Goal: Task Accomplishment & Management: Complete application form

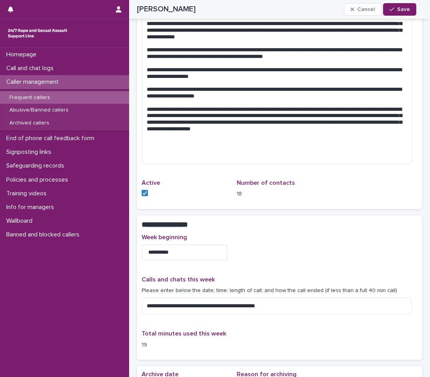
scroll to position [704, 0]
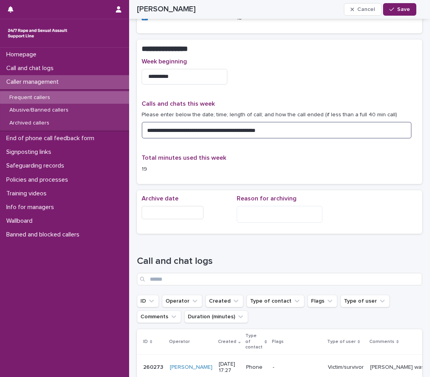
click at [272, 127] on textarea "**********" at bounding box center [277, 130] width 270 height 17
click at [275, 127] on textarea "**********" at bounding box center [277, 130] width 270 height 17
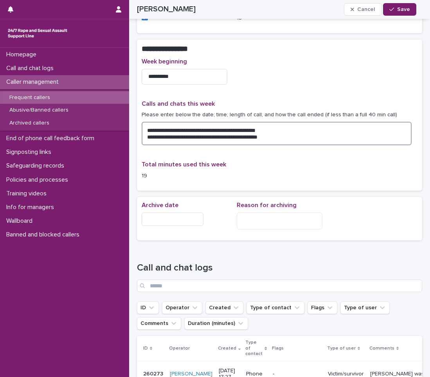
type textarea "**********"
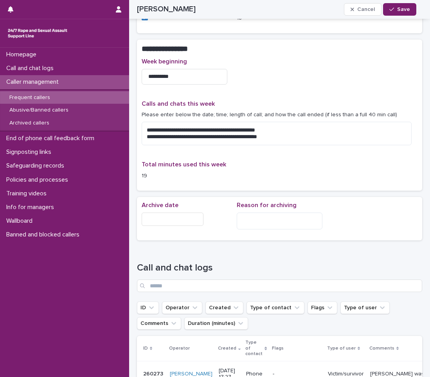
drag, startPoint x: 404, startPoint y: 0, endPoint x: 269, endPoint y: 37, distance: 140.3
click at [412, 10] on button "Save" at bounding box center [399, 9] width 33 height 13
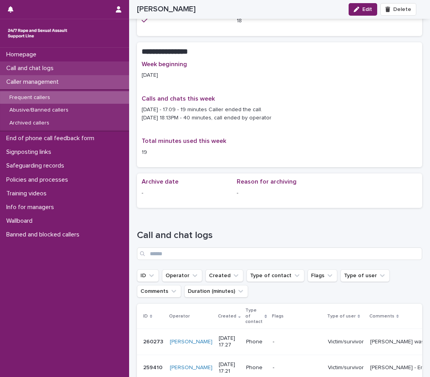
click at [36, 68] on p "Call and chat logs" at bounding box center [31, 68] width 57 height 7
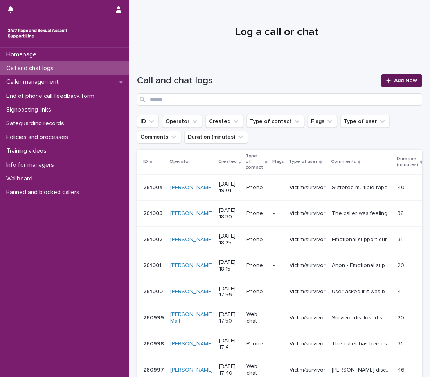
click at [397, 76] on link "Add New" at bounding box center [401, 80] width 41 height 13
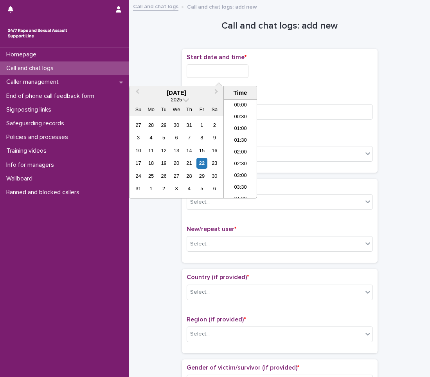
click at [248, 70] on input "text" at bounding box center [218, 71] width 62 height 14
click at [235, 135] on li "18:30" at bounding box center [240, 137] width 33 height 12
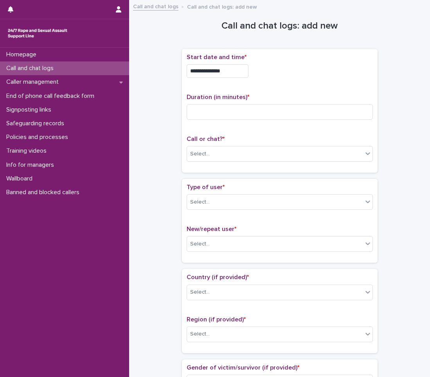
click at [240, 69] on input "**********" at bounding box center [218, 71] width 62 height 14
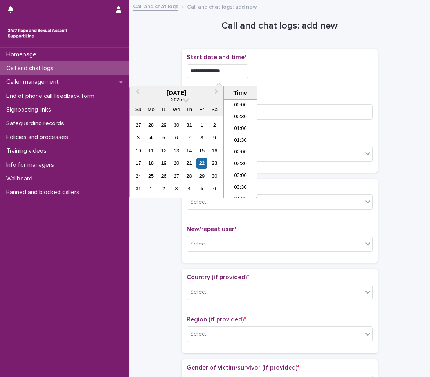
scroll to position [391, 0]
type input "**********"
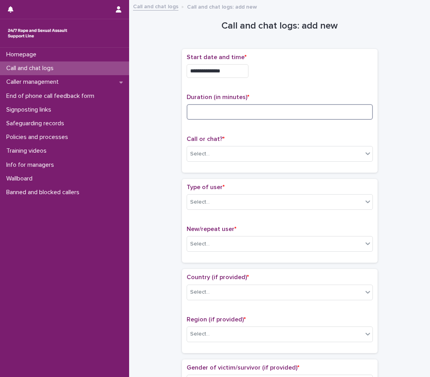
click at [283, 110] on input at bounding box center [280, 112] width 186 height 16
type input "**"
click at [200, 151] on div "Select..." at bounding box center [200, 154] width 20 height 8
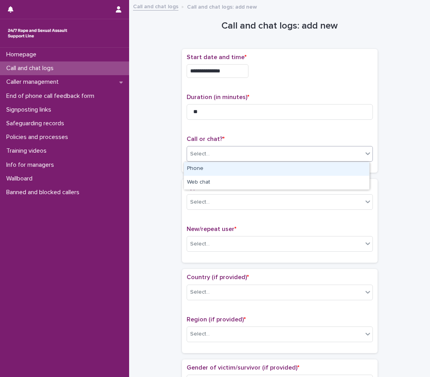
click at [206, 168] on div "Phone" at bounding box center [276, 169] width 185 height 14
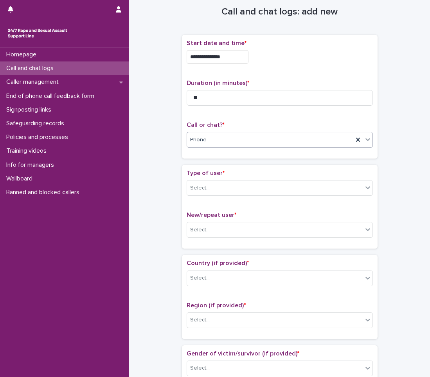
scroll to position [39, 0]
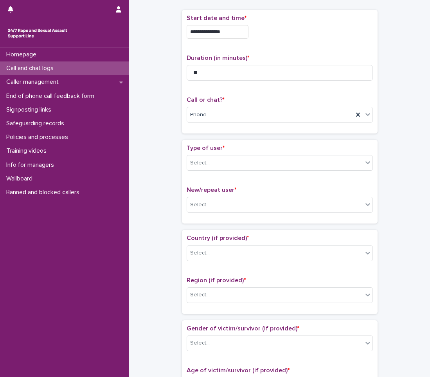
click at [205, 171] on div "Type of user * Select..." at bounding box center [280, 160] width 186 height 32
click at [208, 167] on div "Select..." at bounding box center [275, 163] width 176 height 13
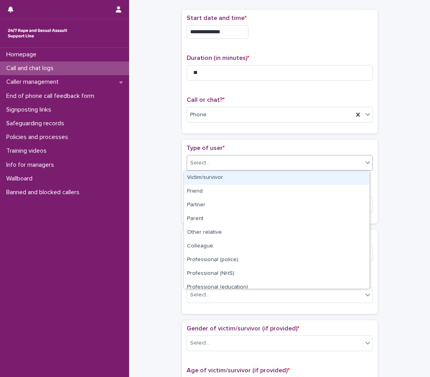
click at [212, 179] on div "Victim/survivor" at bounding box center [276, 178] width 185 height 14
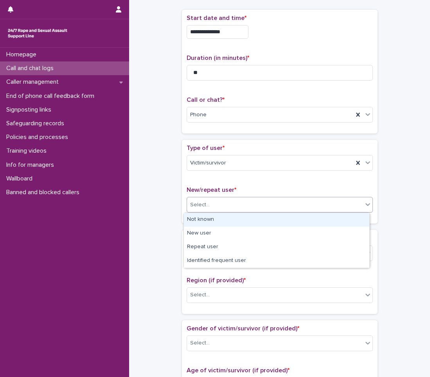
click at [210, 207] on div "Select..." at bounding box center [275, 204] width 176 height 13
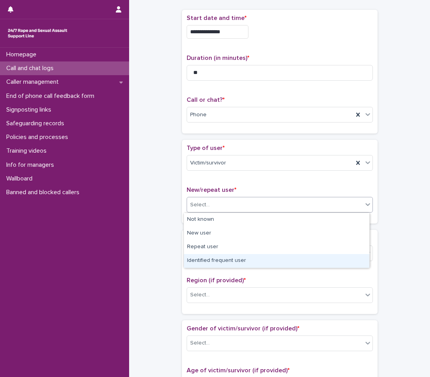
click at [207, 263] on div "Identified frequent user" at bounding box center [276, 261] width 185 height 14
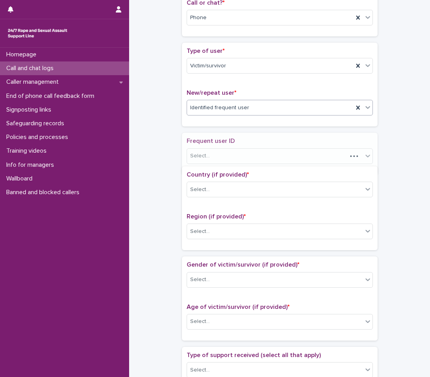
scroll to position [141, 0]
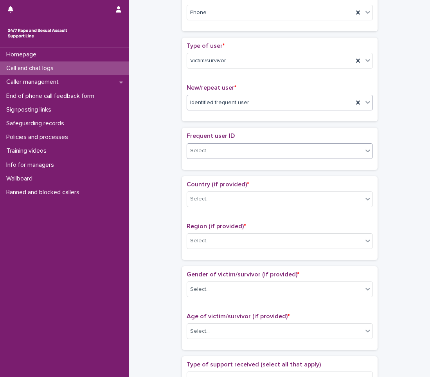
click at [230, 150] on div "Select..." at bounding box center [275, 150] width 176 height 13
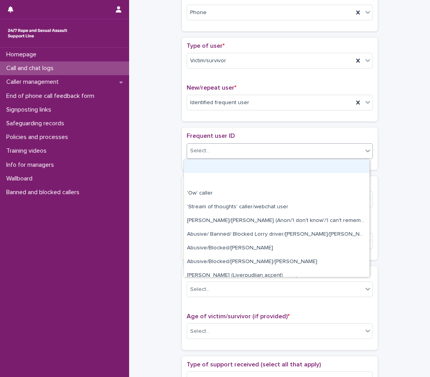
type input "*"
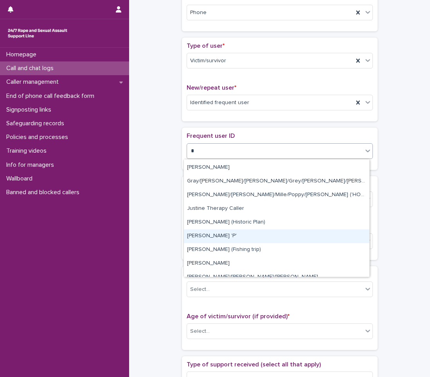
scroll to position [78, 0]
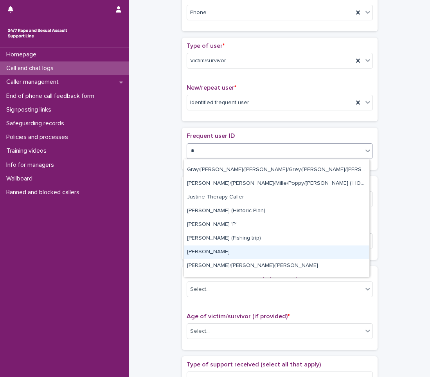
click at [212, 250] on div "[PERSON_NAME]" at bounding box center [276, 252] width 185 height 14
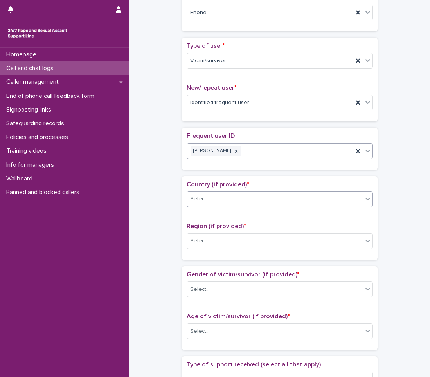
click at [215, 200] on div "Select..." at bounding box center [275, 199] width 176 height 13
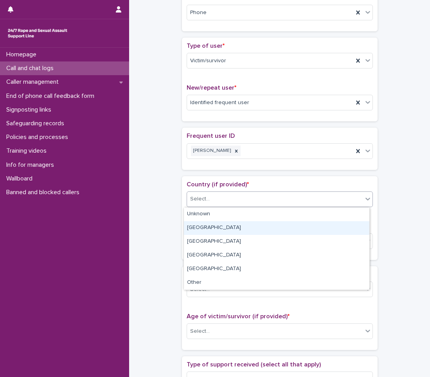
click at [215, 234] on div "[GEOGRAPHIC_DATA]" at bounding box center [276, 228] width 185 height 14
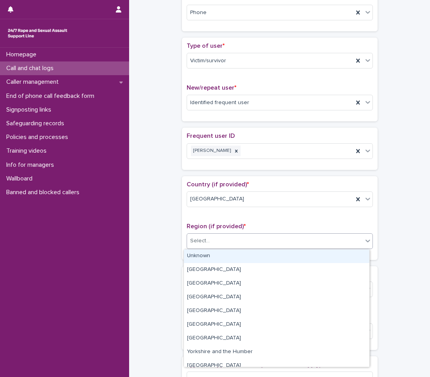
click at [215, 234] on div "Select..." at bounding box center [280, 241] width 186 height 16
click at [212, 254] on div "Unknown" at bounding box center [276, 256] width 185 height 14
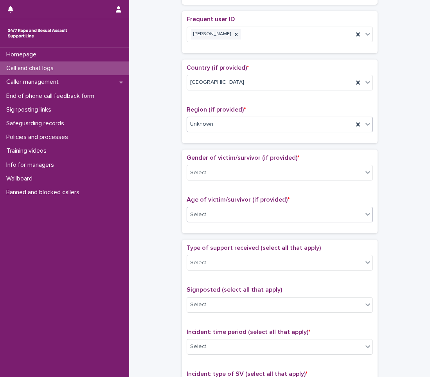
scroll to position [259, 0]
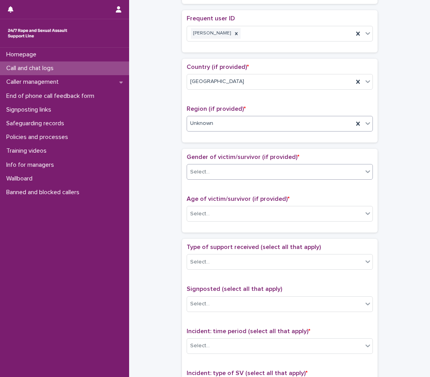
click at [209, 172] on div "Select..." at bounding box center [275, 172] width 176 height 13
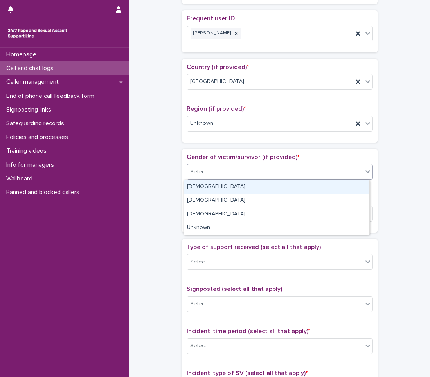
click at [202, 189] on div "[DEMOGRAPHIC_DATA]" at bounding box center [276, 187] width 185 height 14
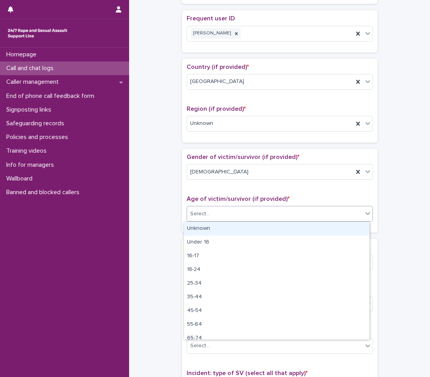
click at [202, 214] on div "Select..." at bounding box center [200, 214] width 20 height 8
click at [202, 231] on div "Unknown" at bounding box center [276, 229] width 185 height 14
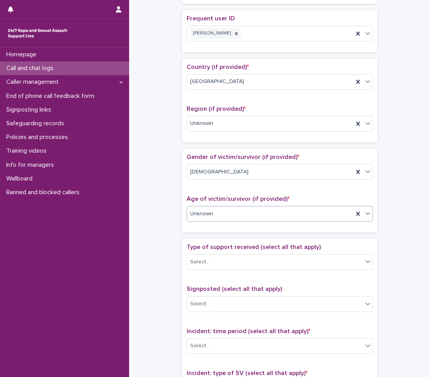
scroll to position [337, 0]
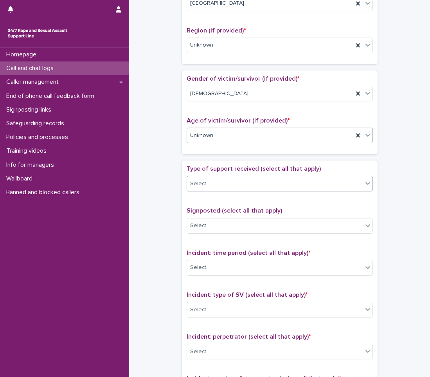
click at [212, 187] on div "Select..." at bounding box center [275, 183] width 176 height 13
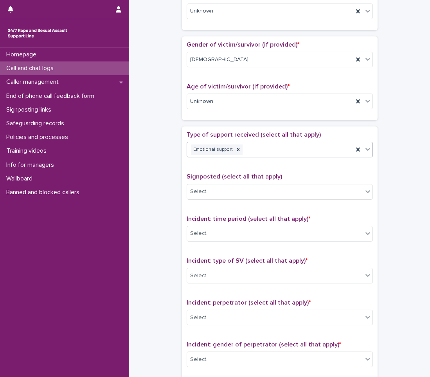
scroll to position [415, 0]
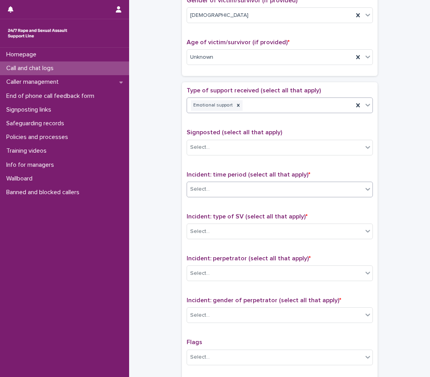
click at [211, 182] on div "Select..." at bounding box center [280, 190] width 186 height 16
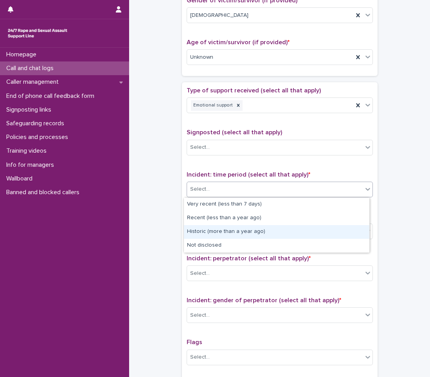
click at [205, 236] on div "Historic (more than a year ago)" at bounding box center [276, 232] width 185 height 14
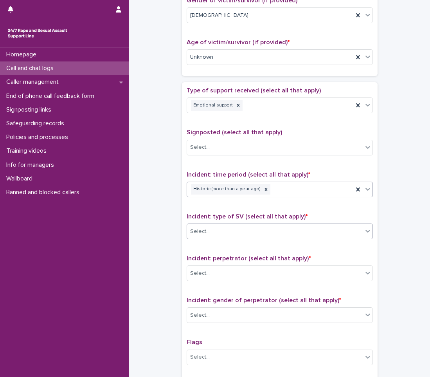
click at [205, 238] on div "Select..." at bounding box center [280, 231] width 186 height 16
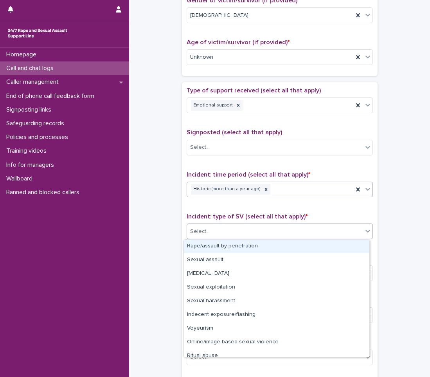
click at [266, 189] on div "Historic (more than a year ago)" at bounding box center [270, 189] width 166 height 14
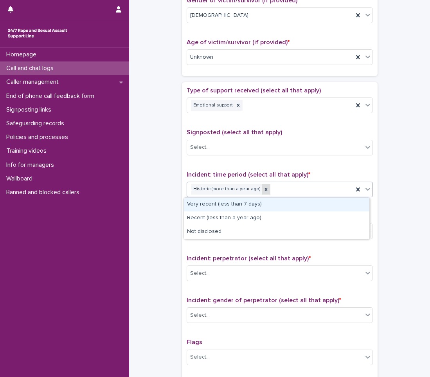
click at [262, 189] on div at bounding box center [266, 189] width 9 height 11
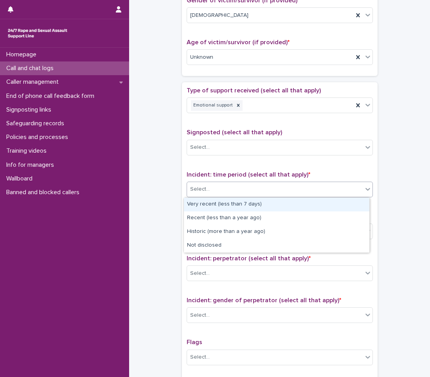
click at [259, 189] on div "Select..." at bounding box center [275, 189] width 176 height 13
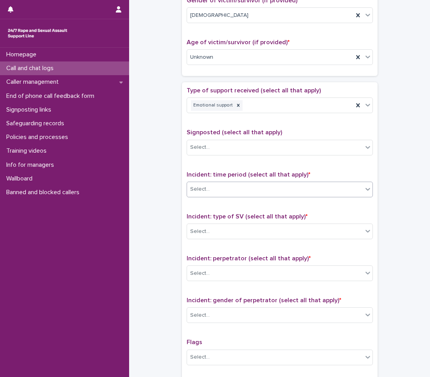
click at [256, 195] on div "Select..." at bounding box center [275, 189] width 176 height 13
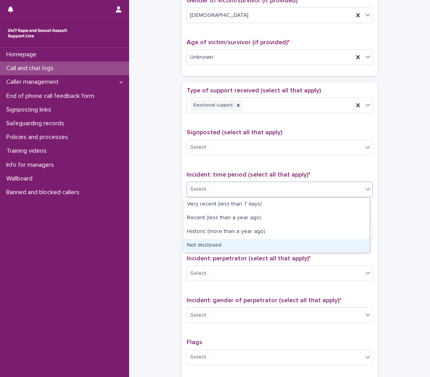
click at [226, 245] on div "Not disclosed" at bounding box center [276, 246] width 185 height 14
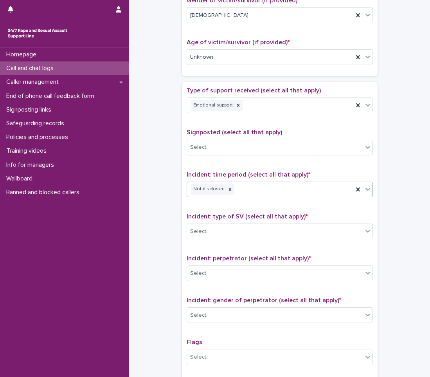
click at [225, 241] on div "Incident: type of SV (select all that apply) * Select..." at bounding box center [280, 229] width 186 height 32
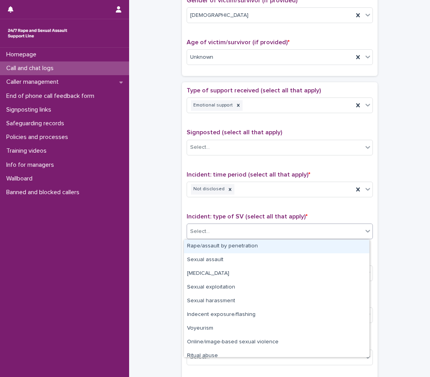
click at [227, 232] on div "Select..." at bounding box center [275, 231] width 176 height 13
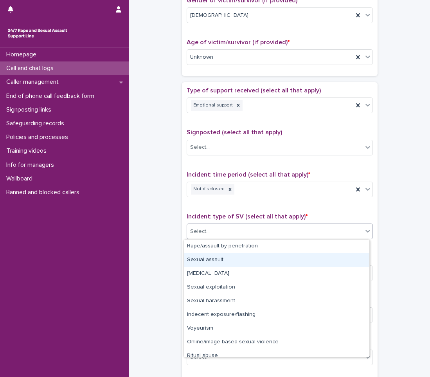
click at [207, 260] on div "Sexual assault" at bounding box center [276, 260] width 185 height 14
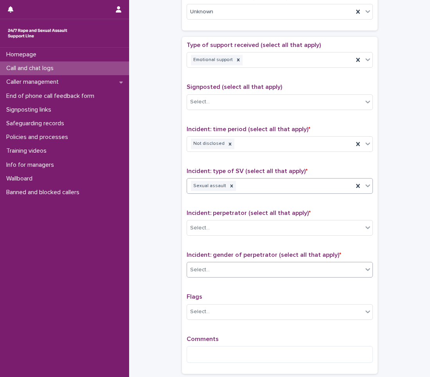
scroll to position [493, 0]
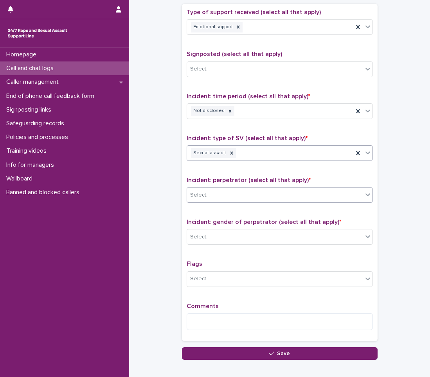
click at [226, 193] on div "Select..." at bounding box center [275, 195] width 176 height 13
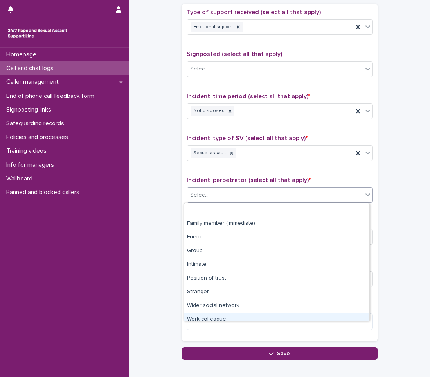
scroll to position [33, 0]
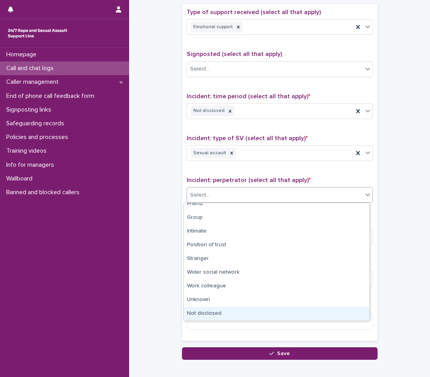
click at [203, 317] on div "Not disclosed" at bounding box center [276, 314] width 185 height 14
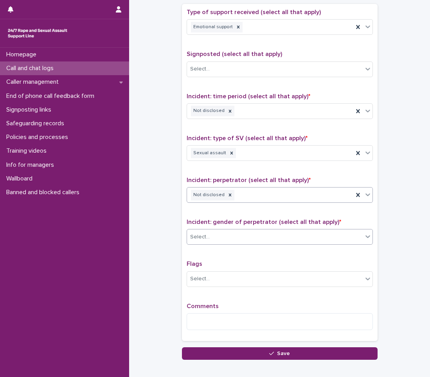
click at [238, 239] on div "Select..." at bounding box center [275, 236] width 176 height 13
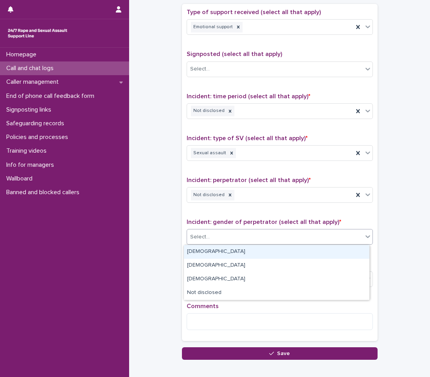
click at [210, 255] on div "[DEMOGRAPHIC_DATA]" at bounding box center [276, 252] width 185 height 14
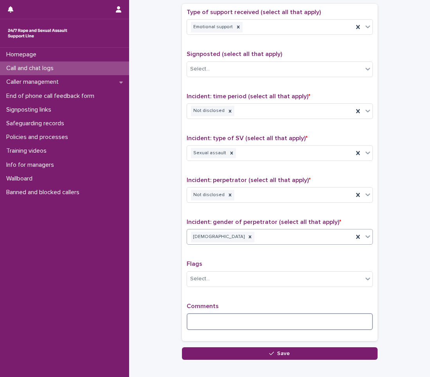
click at [207, 319] on textarea at bounding box center [280, 321] width 186 height 17
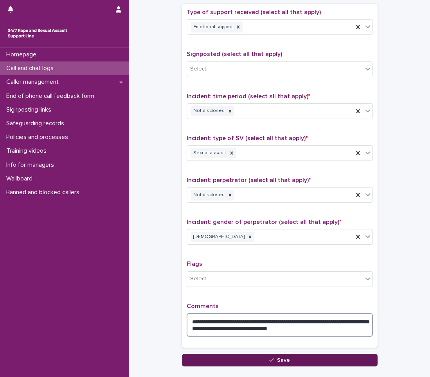
type textarea "**********"
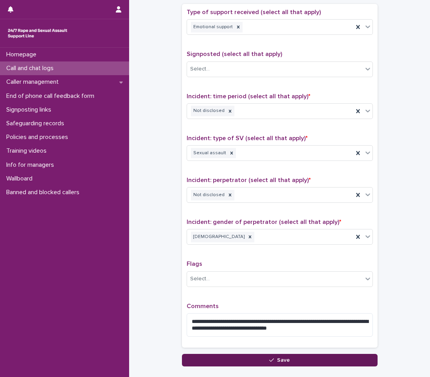
click at [312, 354] on button "Save" at bounding box center [280, 360] width 196 height 13
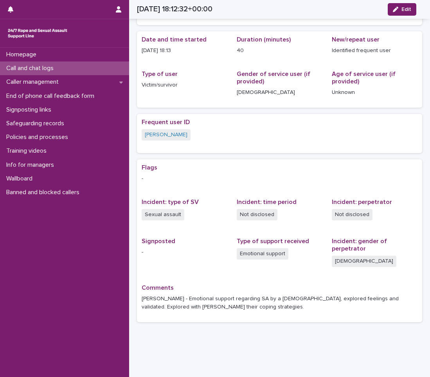
scroll to position [69, 0]
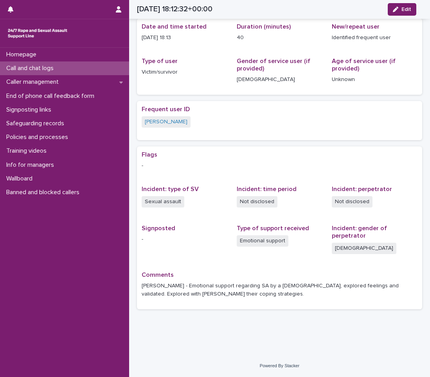
click at [31, 33] on img at bounding box center [37, 33] width 63 height 16
